Goal: Task Accomplishment & Management: Complete application form

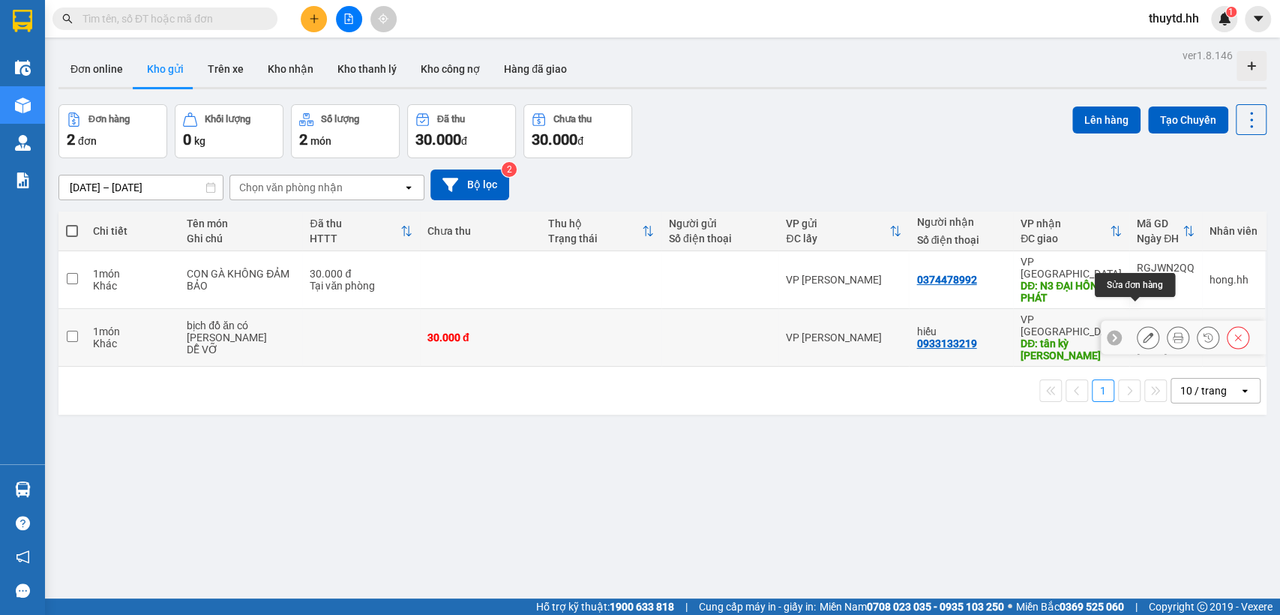
click at [1143, 332] on icon at bounding box center [1148, 337] width 10 height 10
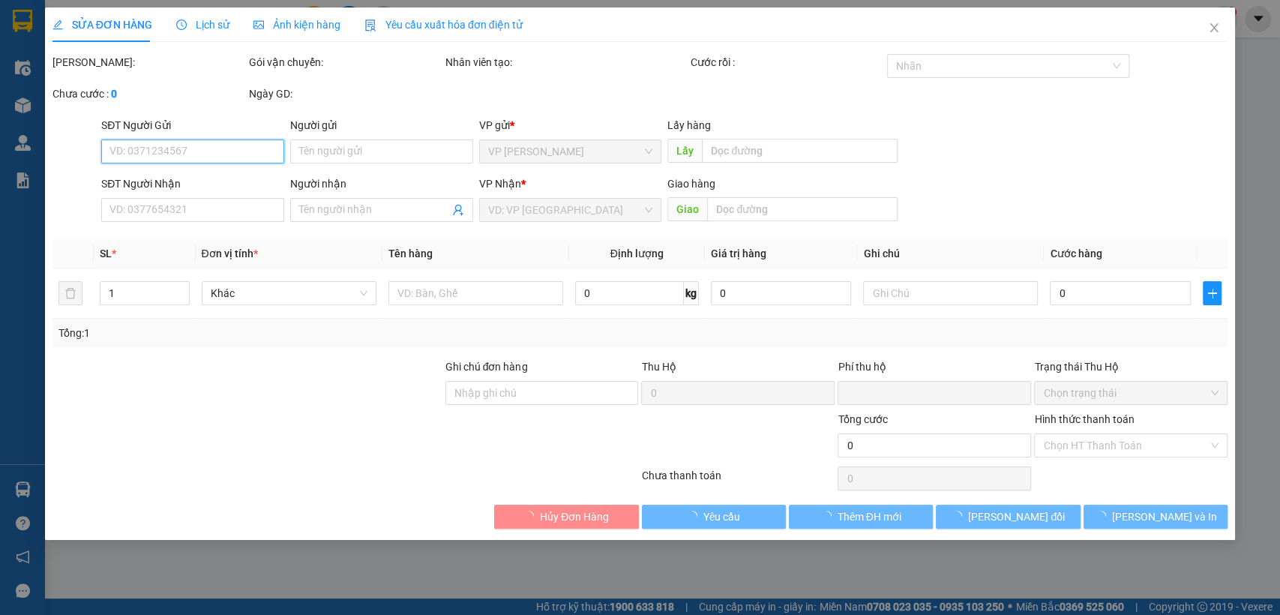
type input "0933133219"
type input "hiếu"
type input "tân kỳ tân quý"
type input "0"
type input "30.000"
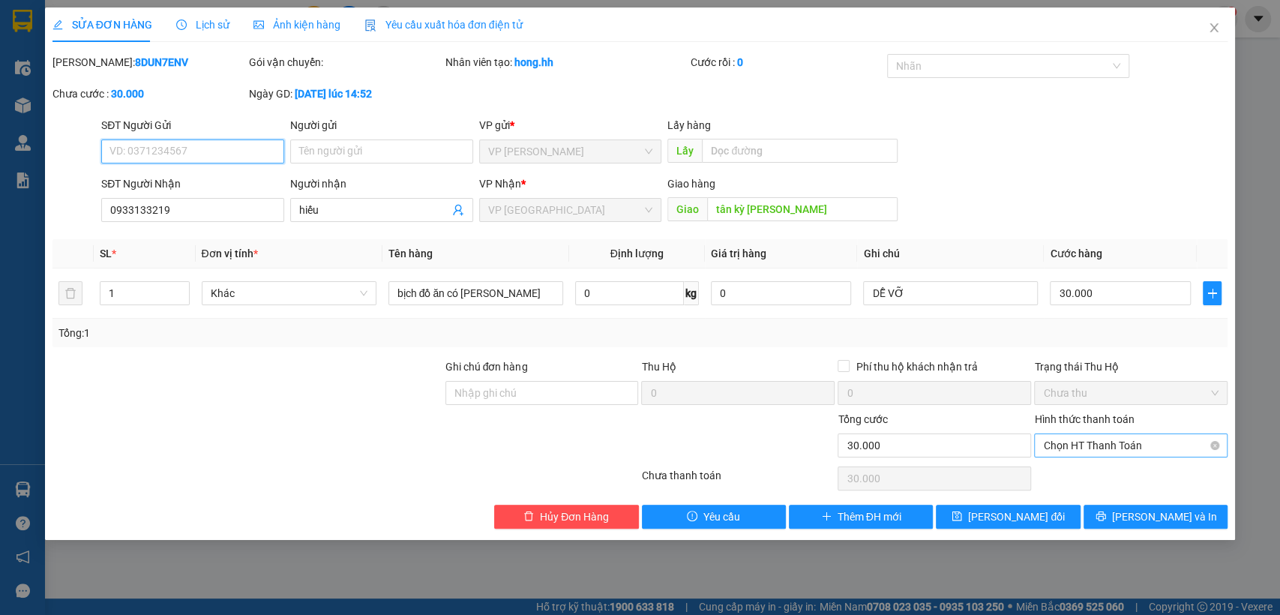
click at [1156, 445] on span "Chọn HT Thanh Toán" at bounding box center [1130, 445] width 175 height 22
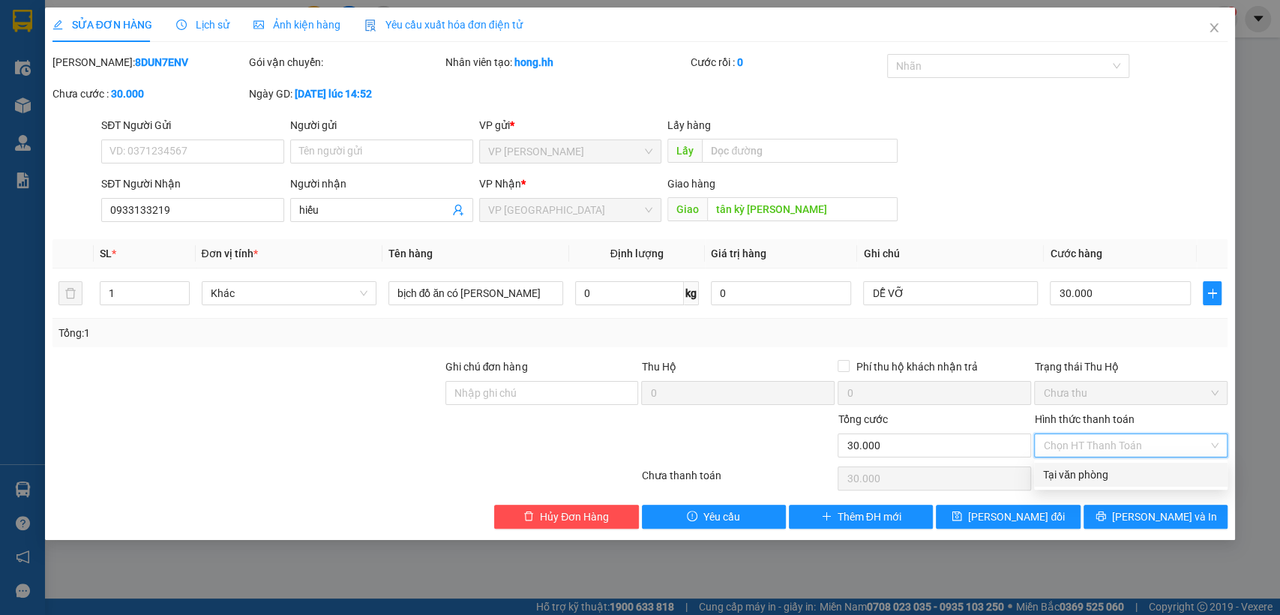
click at [1123, 475] on div "Tại văn phòng" at bounding box center [1130, 474] width 175 height 16
type input "0"
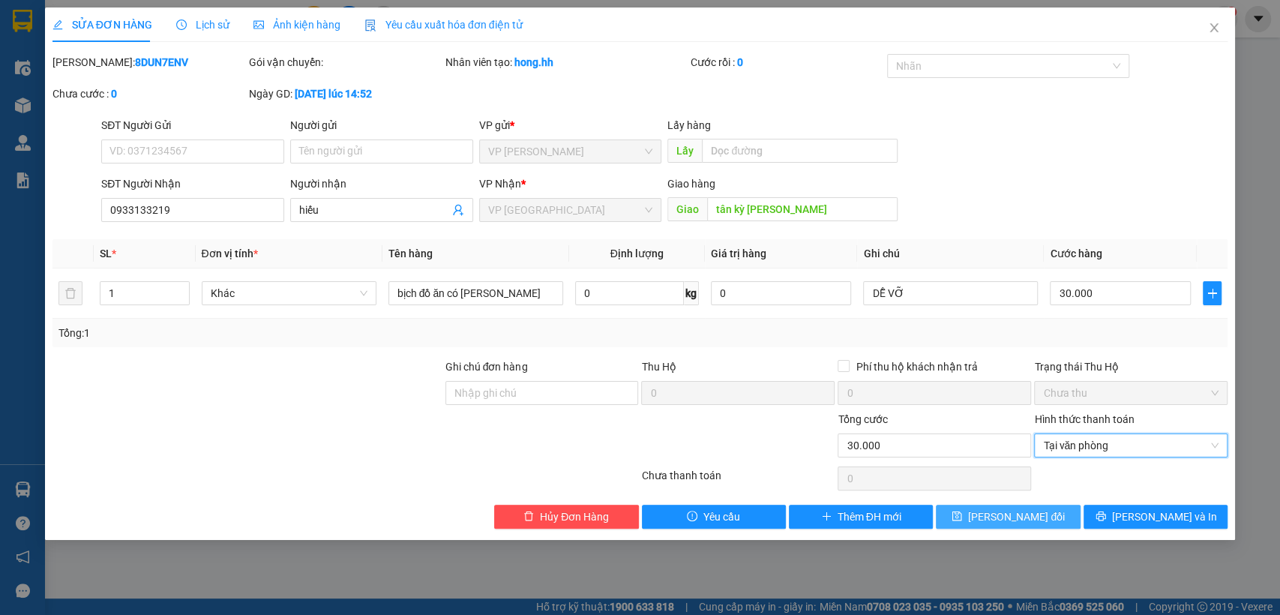
click at [1045, 518] on button "Lưu thay đổi" at bounding box center [1008, 517] width 144 height 24
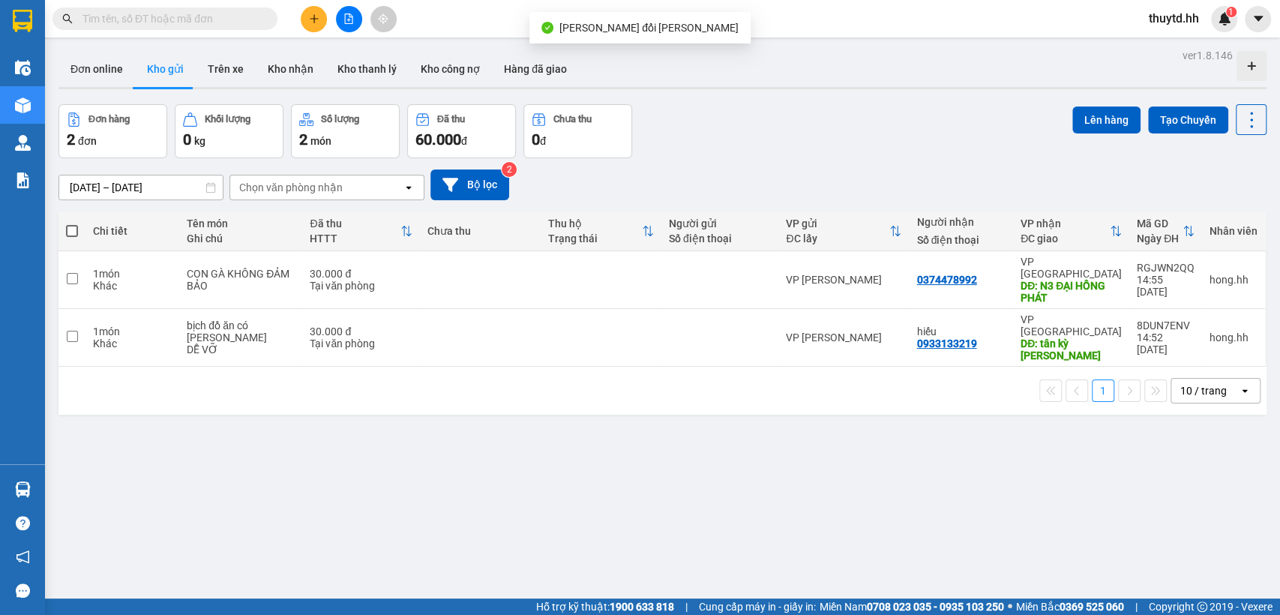
click at [74, 234] on span at bounding box center [72, 231] width 12 height 12
click at [72, 223] on input "checkbox" at bounding box center [72, 223] width 0 height 0
checkbox input "true"
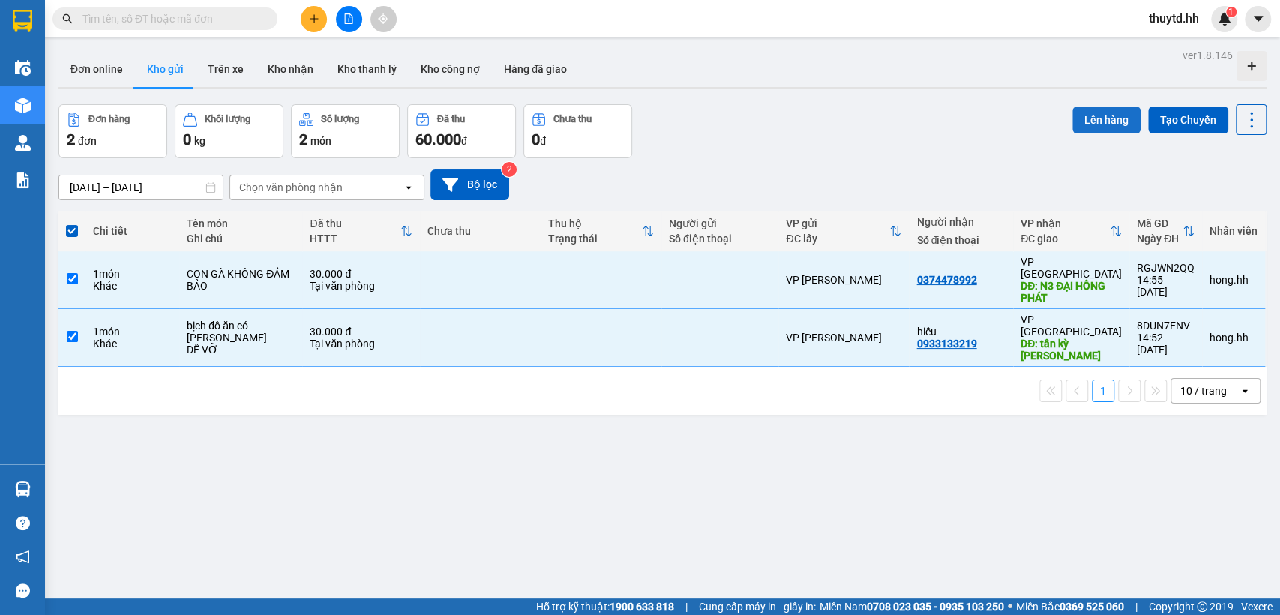
click at [1076, 124] on button "Lên hàng" at bounding box center [1106, 119] width 68 height 27
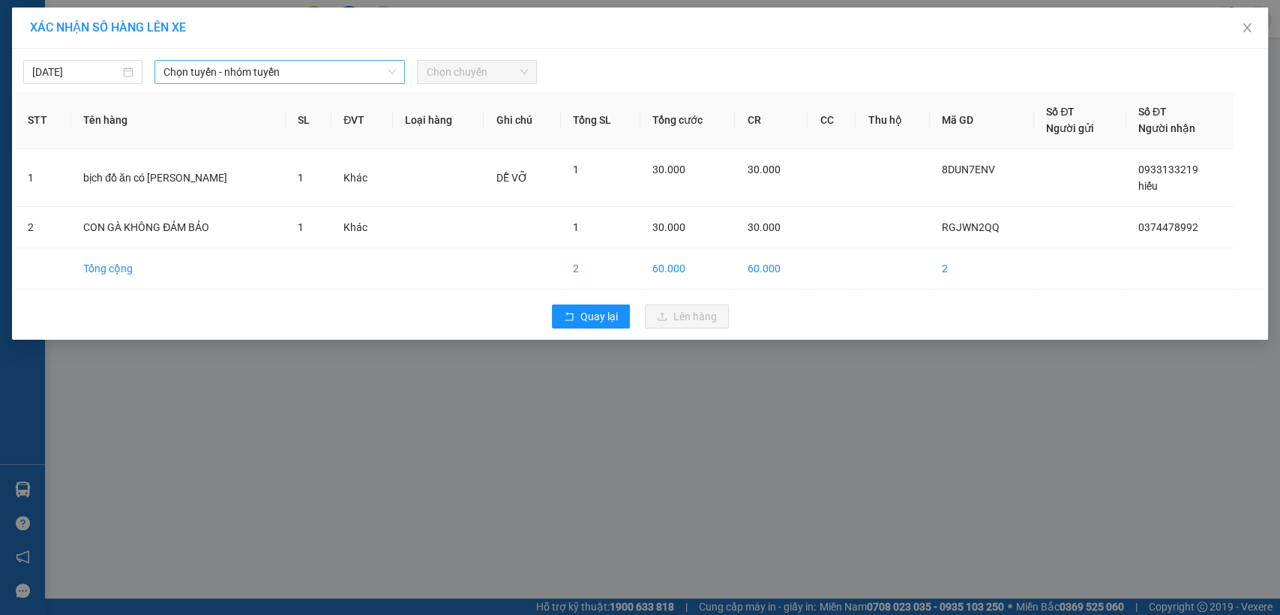
click at [304, 73] on span "Chọn tuyến - nhóm tuyến" at bounding box center [279, 72] width 232 height 22
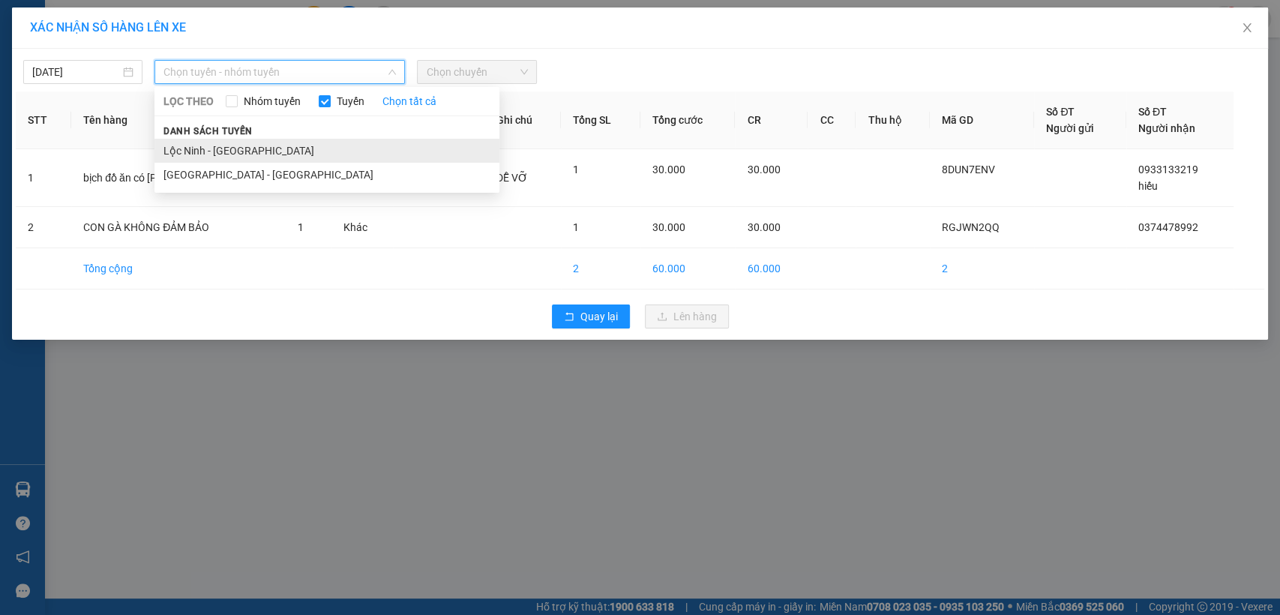
click at [214, 151] on li "Lộc Ninh - Sài Gòn" at bounding box center [326, 151] width 345 height 24
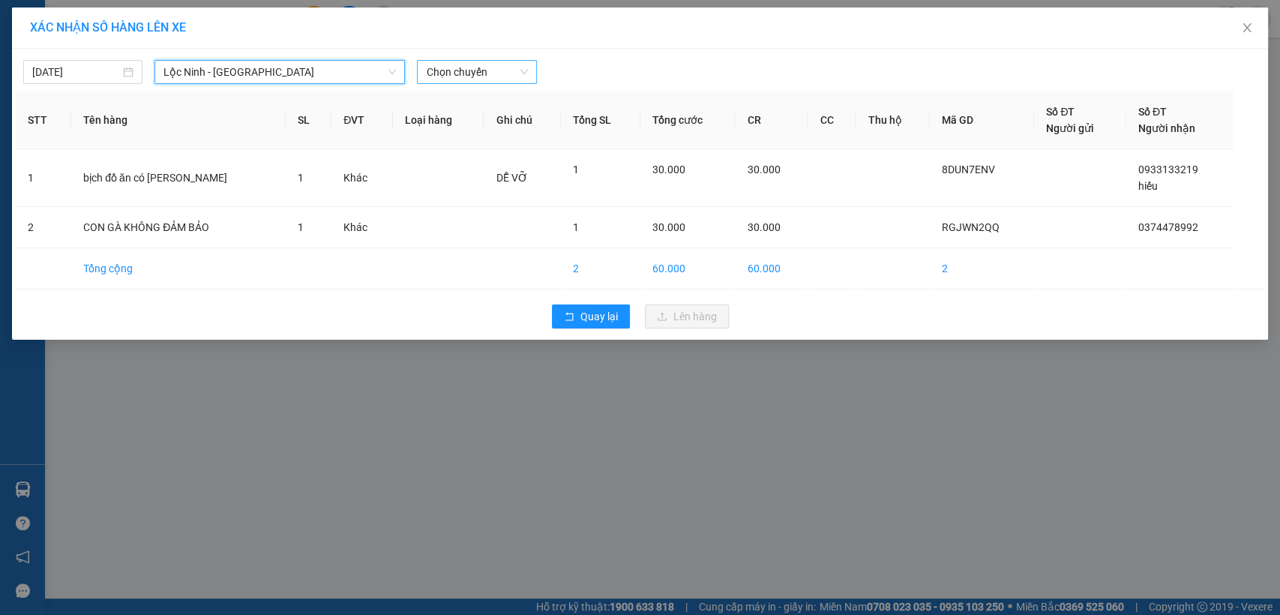
click at [529, 70] on div "Chọn chuyến" at bounding box center [476, 72] width 119 height 24
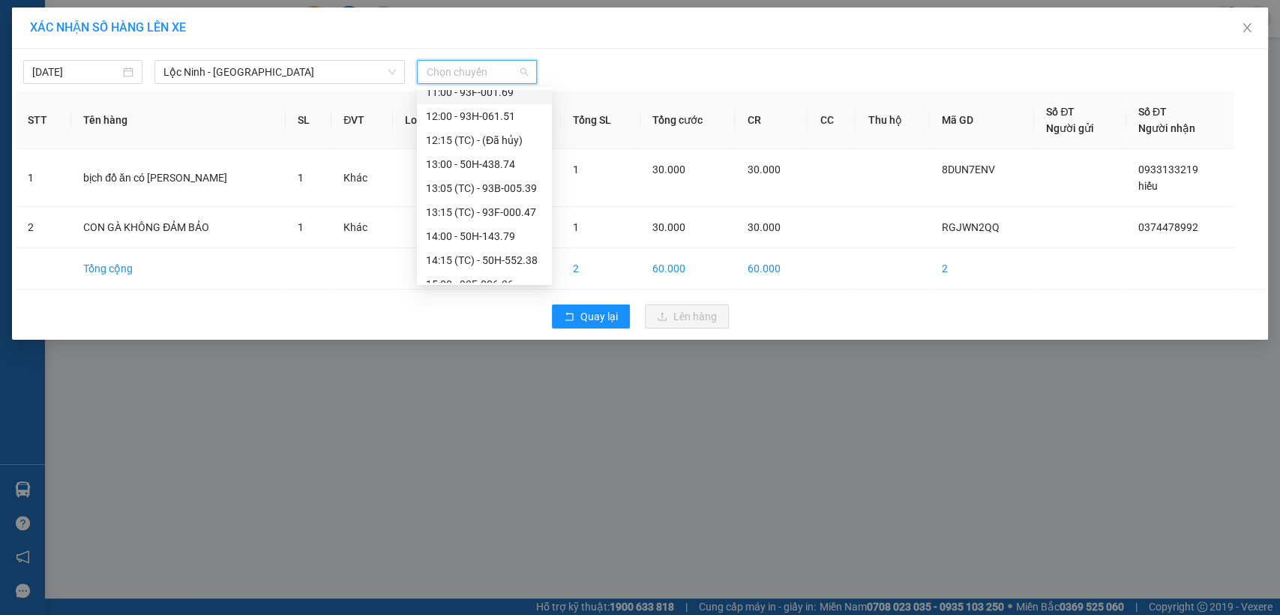
scroll to position [333, 0]
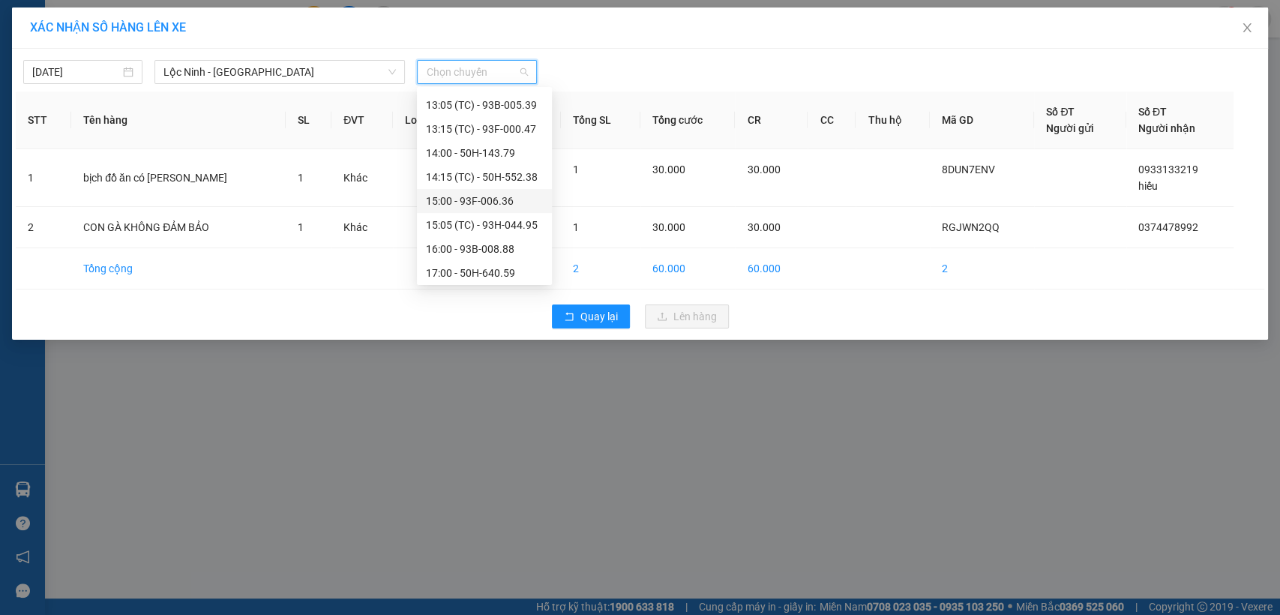
click at [484, 199] on div "15:00 - 93F-006.36" at bounding box center [484, 201] width 117 height 16
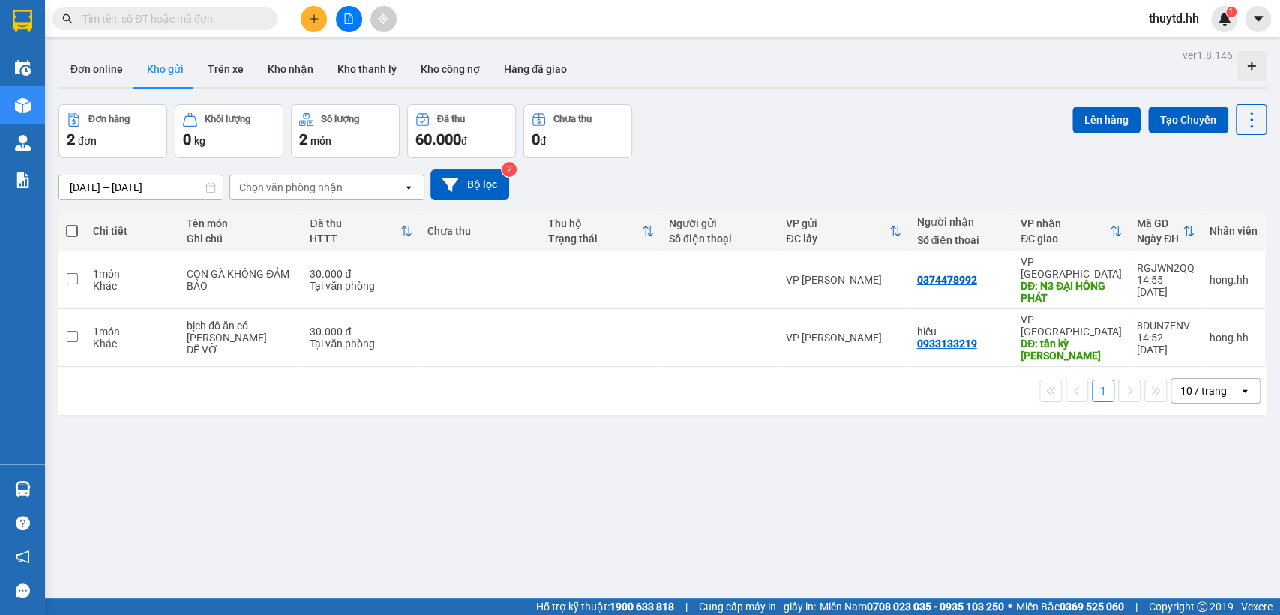
click at [72, 225] on span at bounding box center [72, 231] width 12 height 12
click at [72, 223] on input "checkbox" at bounding box center [72, 223] width 0 height 0
checkbox input "true"
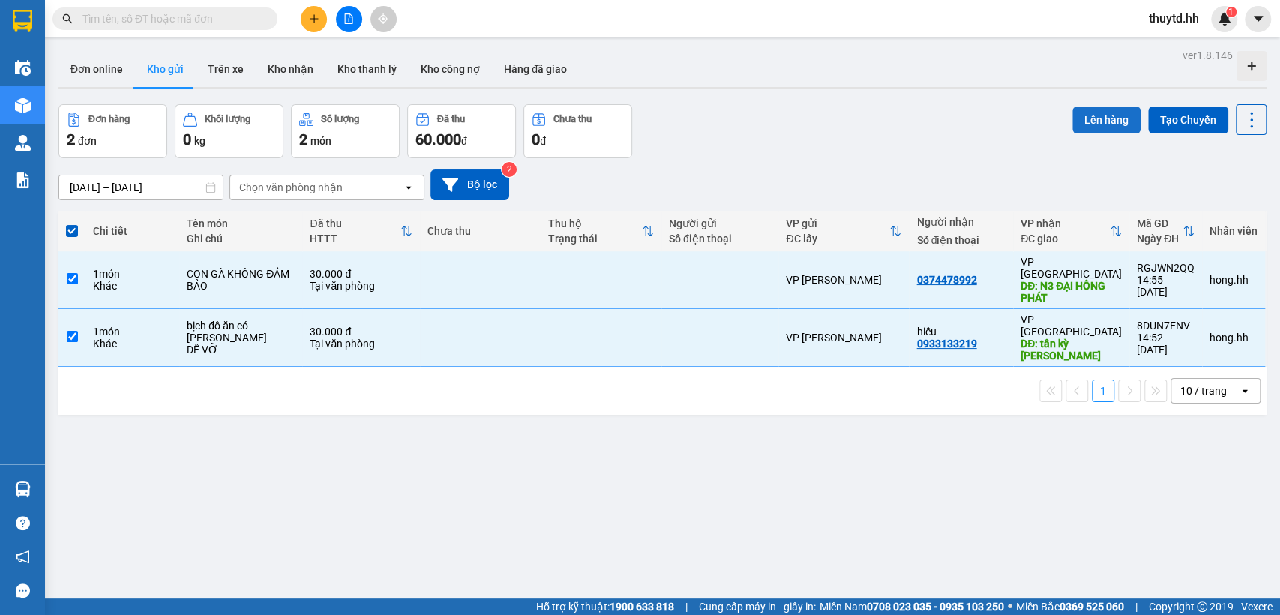
click at [1081, 112] on button "Lên hàng" at bounding box center [1106, 119] width 68 height 27
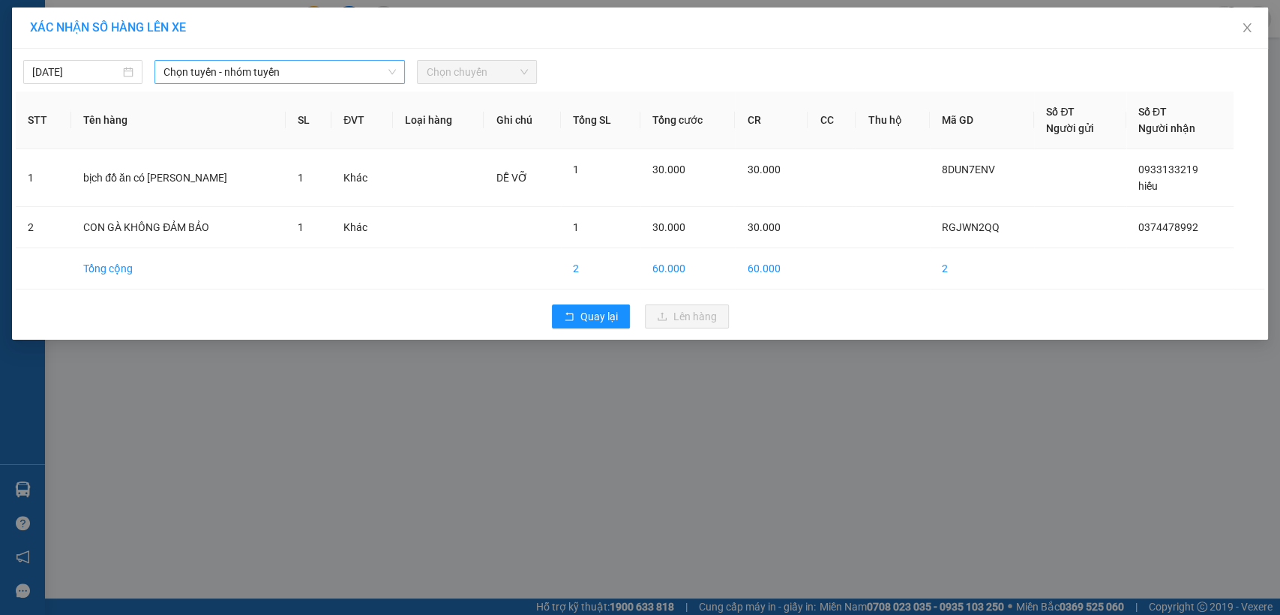
click at [316, 67] on span "Chọn tuyến - nhóm tuyến" at bounding box center [279, 72] width 232 height 22
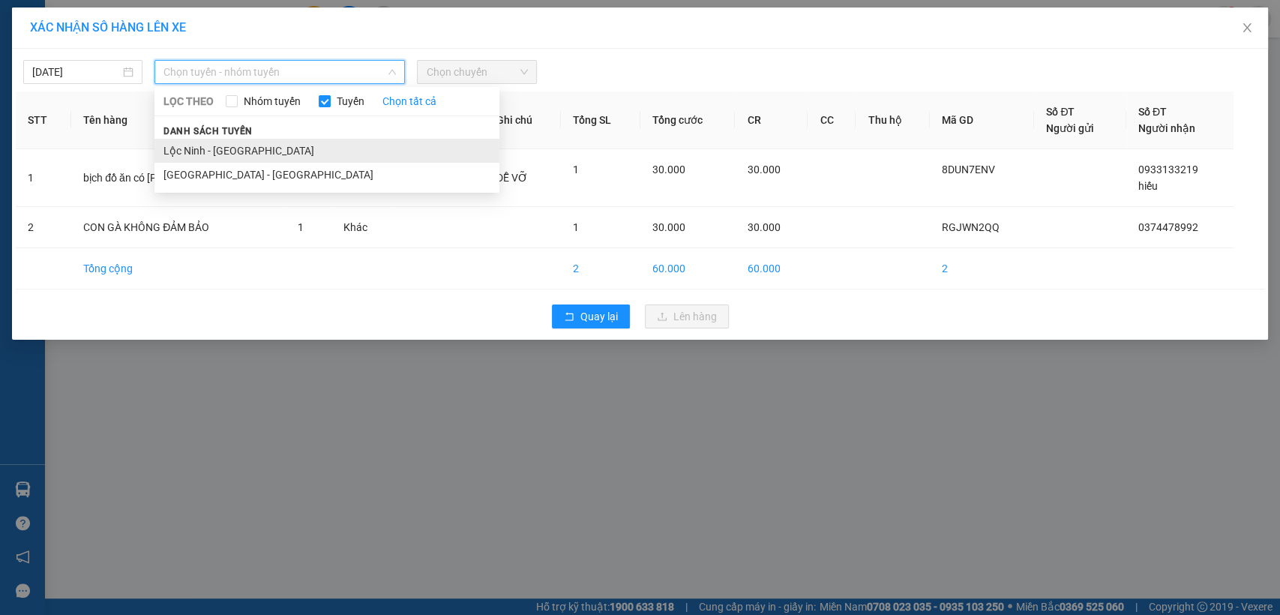
click at [197, 157] on li "Lộc Ninh - Sài Gòn" at bounding box center [326, 151] width 345 height 24
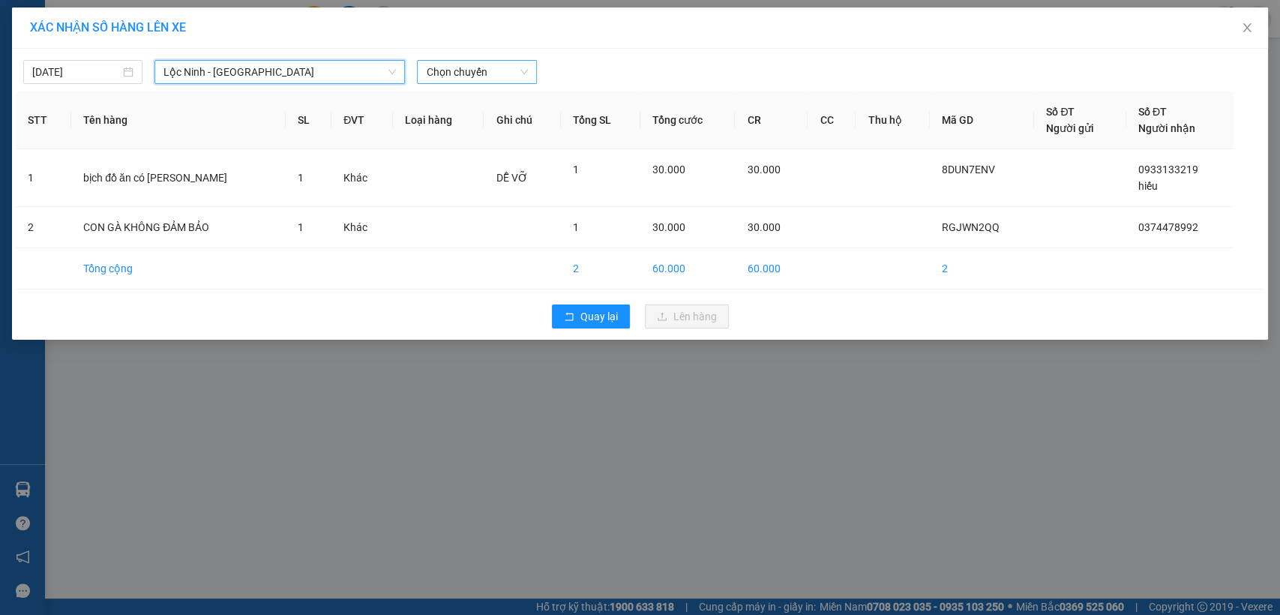
click at [496, 81] on span "Chọn chuyến" at bounding box center [476, 72] width 101 height 22
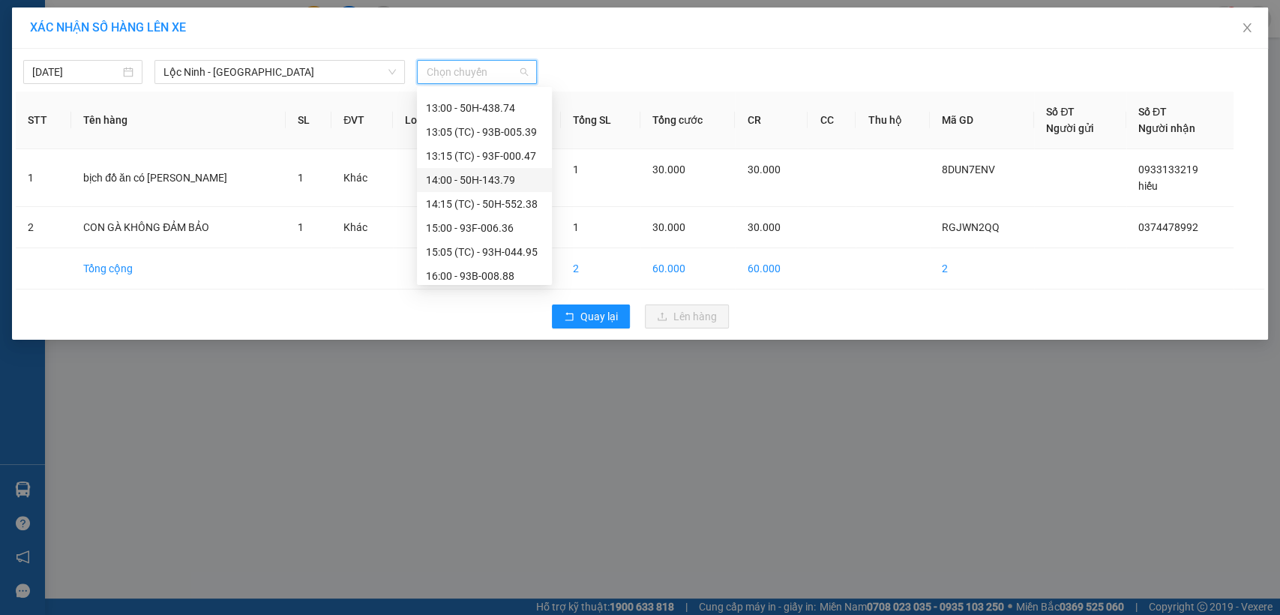
scroll to position [333, 0]
click at [487, 198] on div "15:00 - 93F-006.36" at bounding box center [484, 201] width 117 height 16
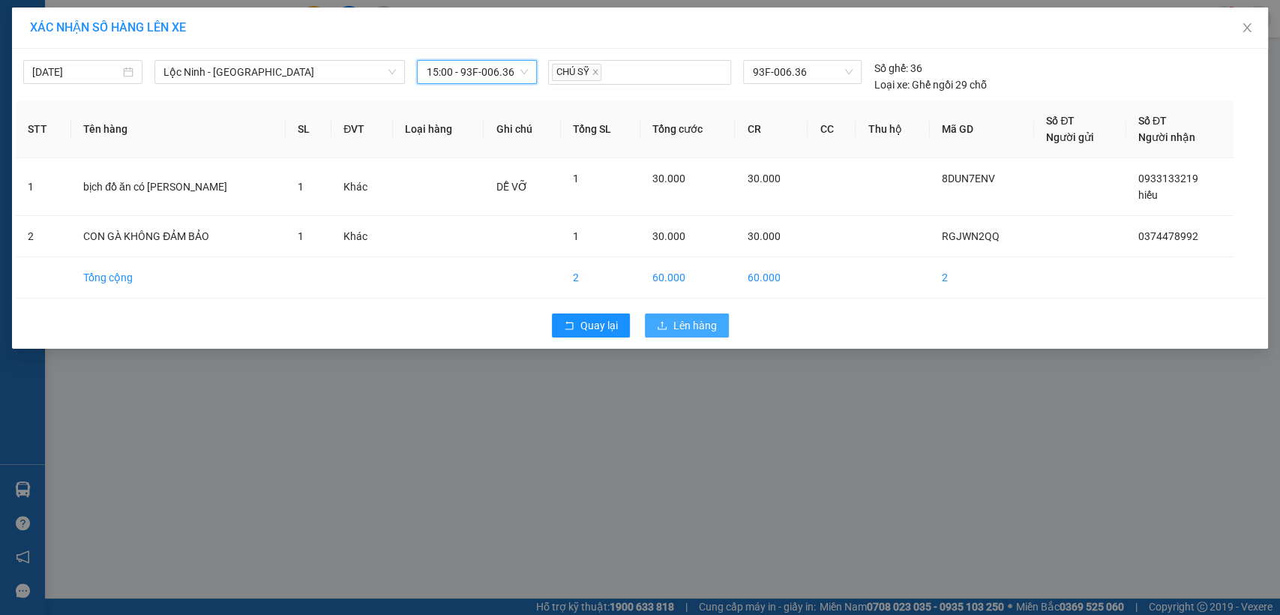
click at [668, 324] on button "Lên hàng" at bounding box center [687, 325] width 84 height 24
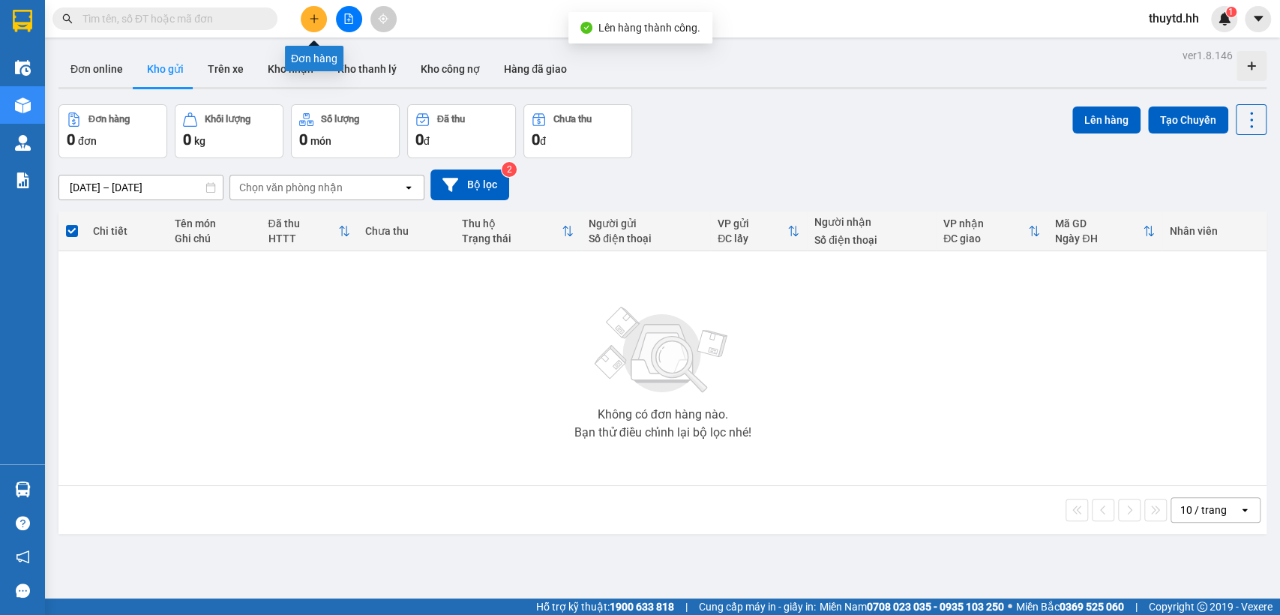
click at [322, 19] on button at bounding box center [314, 19] width 26 height 26
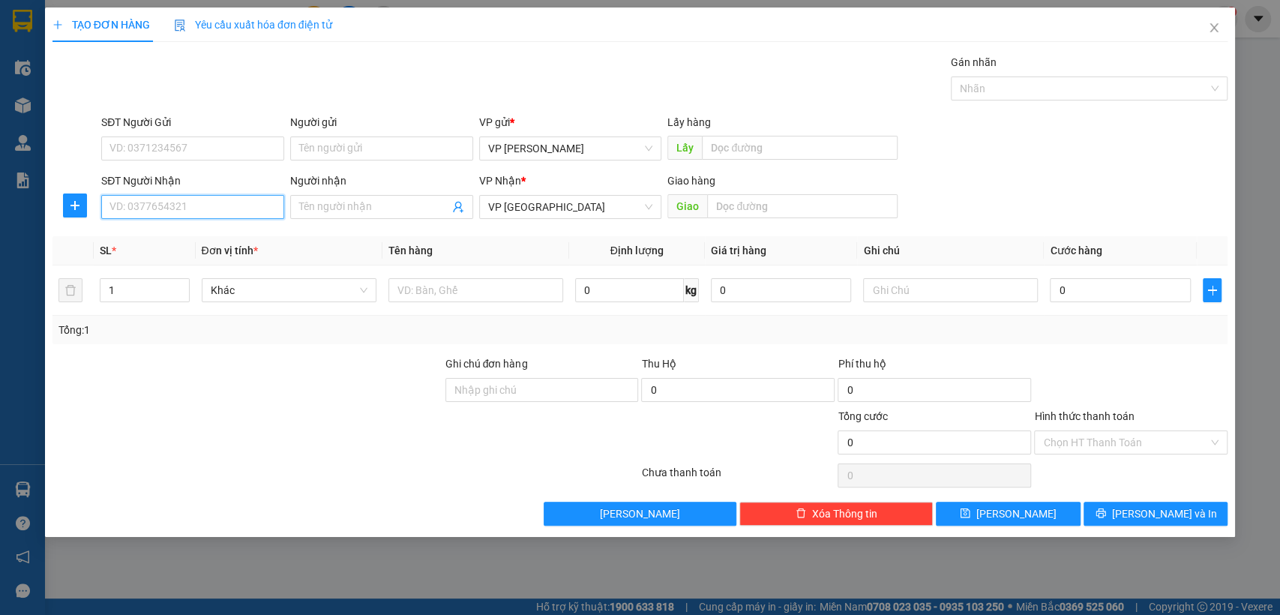
click at [220, 204] on input "SĐT Người Nhận" at bounding box center [192, 207] width 183 height 24
type input "0933100075"
click at [151, 236] on div "0933100075 - cx vat tu" at bounding box center [192, 237] width 165 height 16
type input "cx vat tu"
type input "cx vat tu ( cước rồi )"
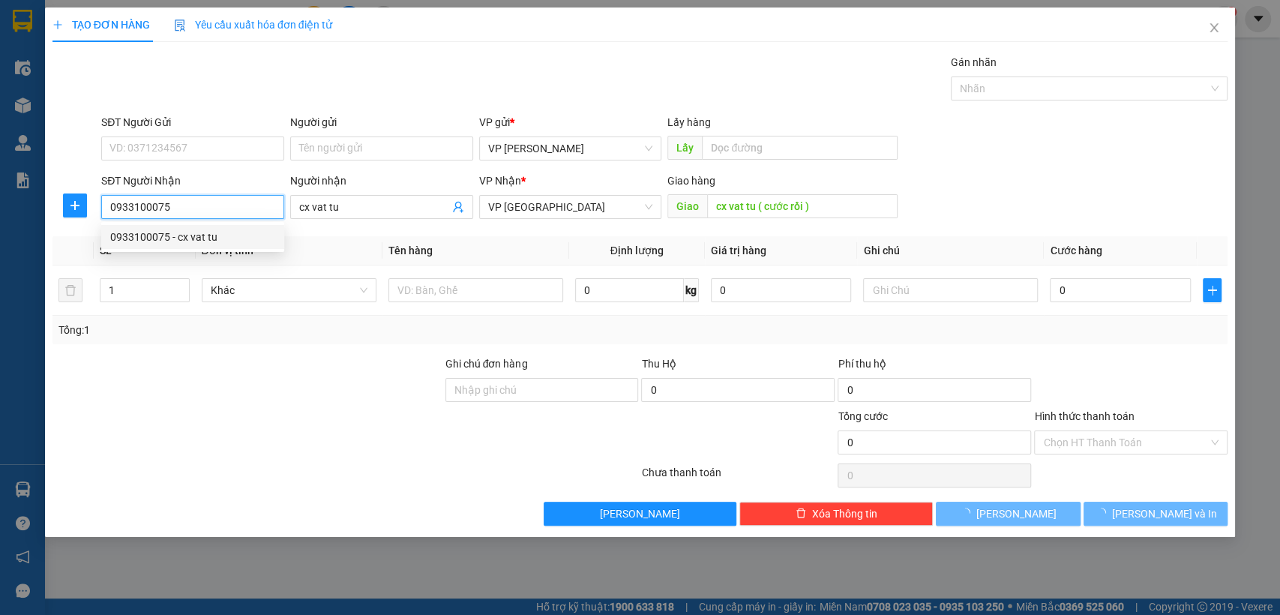
type input "40.000"
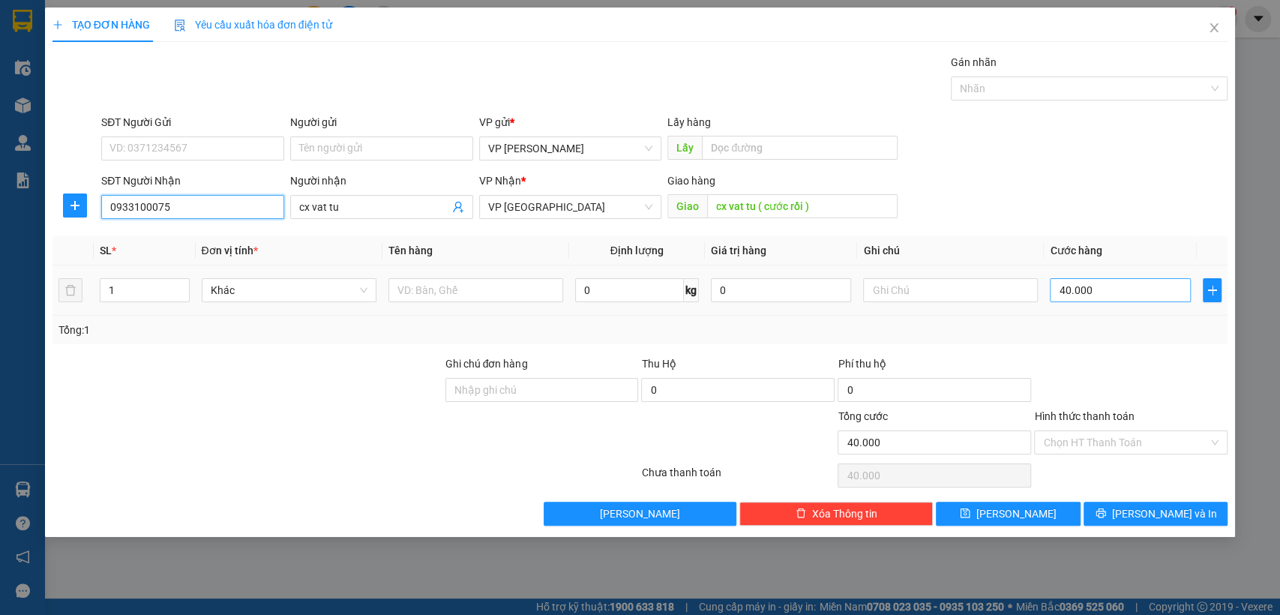
type input "0933100075"
click at [1140, 287] on input "40.000" at bounding box center [1120, 290] width 141 height 24
type input "3"
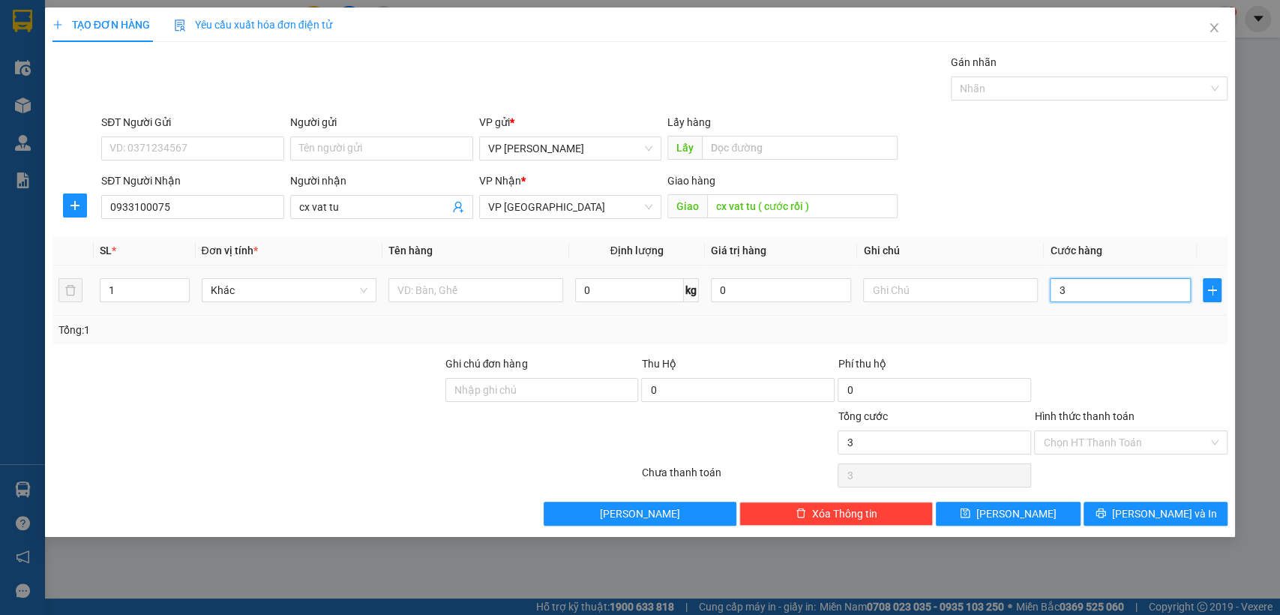
type input "30"
type input "300"
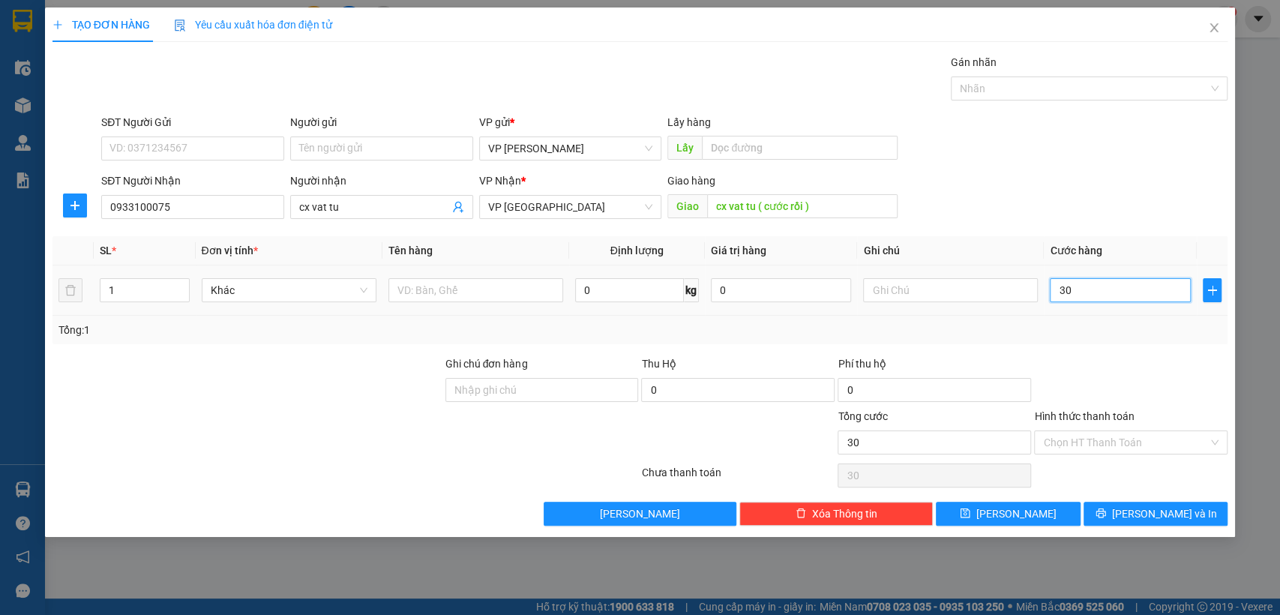
type input "300"
type input "3.000"
type input "30.000"
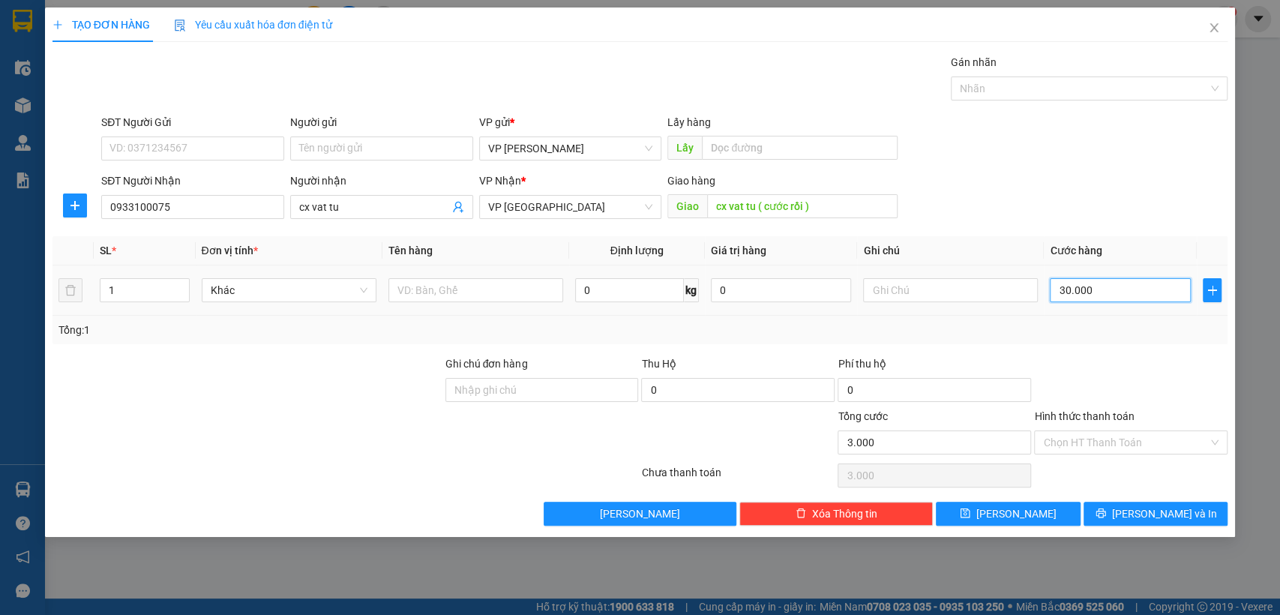
type input "30.000"
click at [1146, 445] on input "Hình thức thanh toán" at bounding box center [1125, 442] width 165 height 22
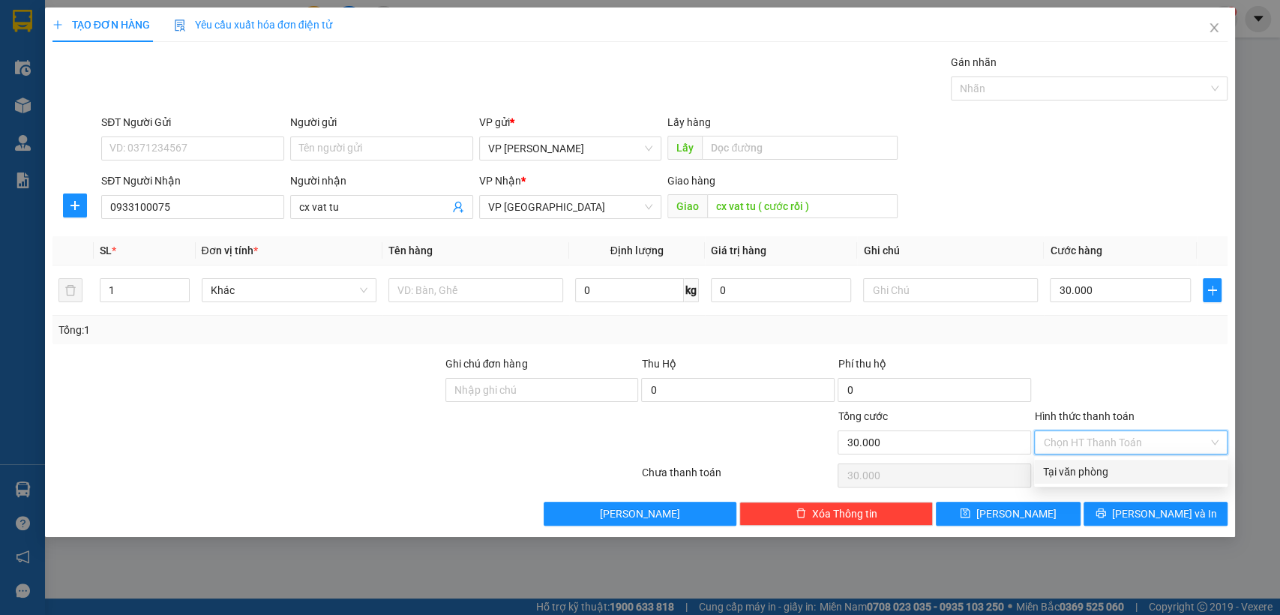
click at [1127, 469] on div "Tại văn phòng" at bounding box center [1130, 471] width 175 height 16
type input "0"
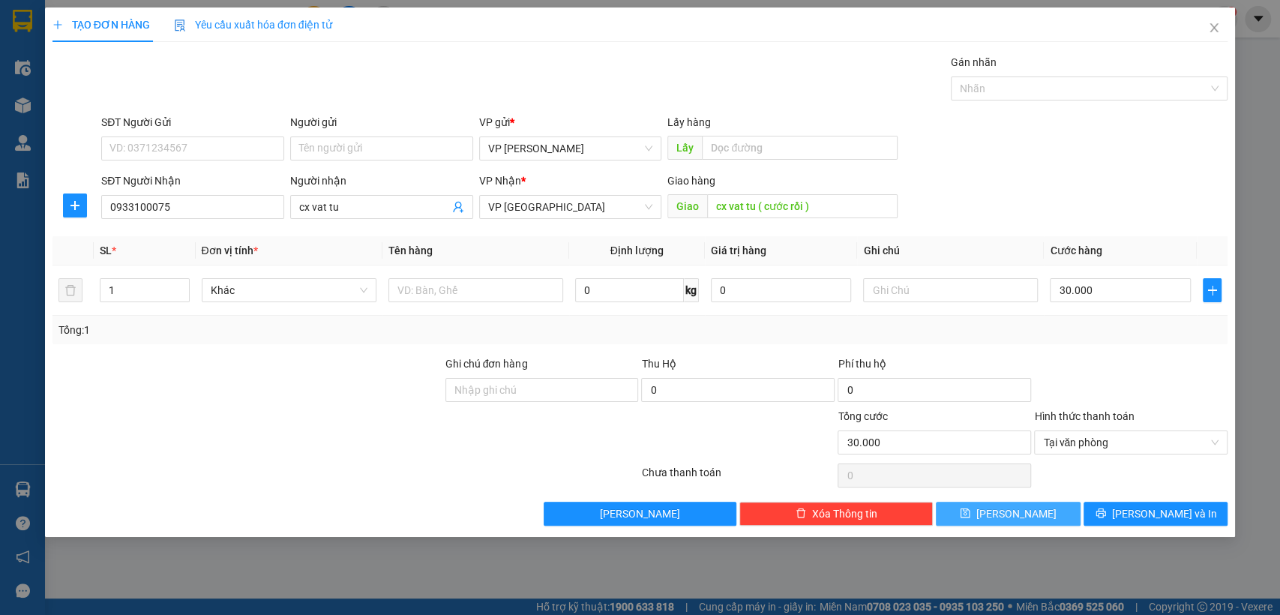
click at [1041, 514] on button "Lưu" at bounding box center [1008, 514] width 144 height 24
type input "0"
